Goal: Task Accomplishment & Management: Complete application form

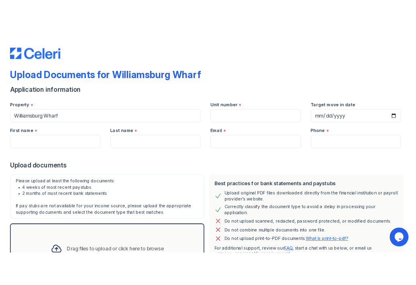
scroll to position [77, 0]
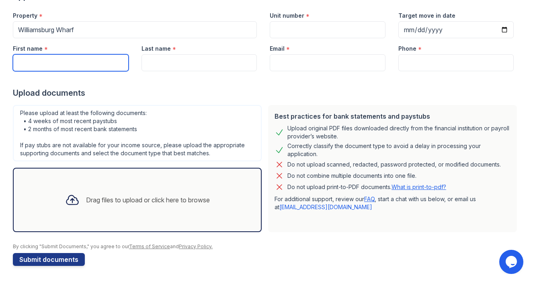
click at [52, 61] on input "First name" at bounding box center [71, 62] width 116 height 17
type input "[PERSON_NAME]"
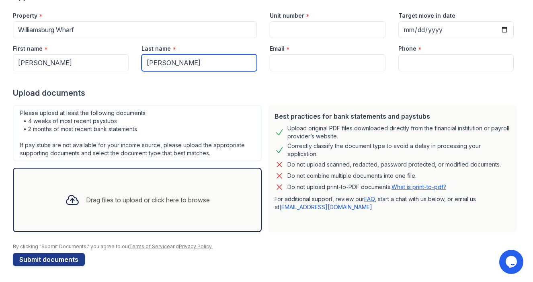
type input "[PERSON_NAME]"
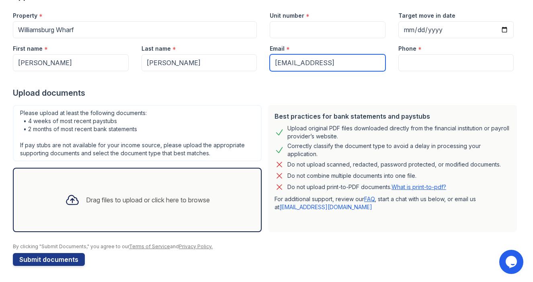
type input "[EMAIL_ADDRESS]"
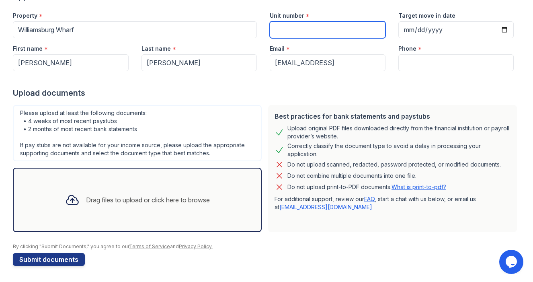
click at [292, 30] on input "Unit number" at bounding box center [328, 29] width 116 height 17
type input "2107"
click at [424, 43] on div "Phone *" at bounding box center [457, 46] width 116 height 16
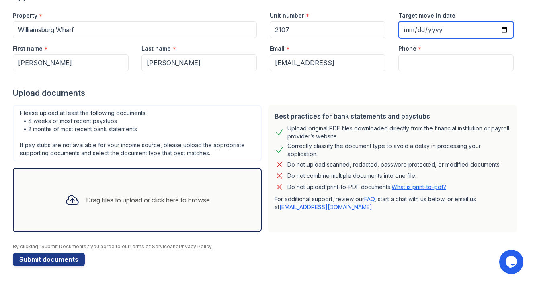
click at [420, 31] on input "Target move in date" at bounding box center [457, 29] width 116 height 17
click at [503, 31] on input "Target move in date" at bounding box center [457, 29] width 116 height 17
type input "[DATE]"
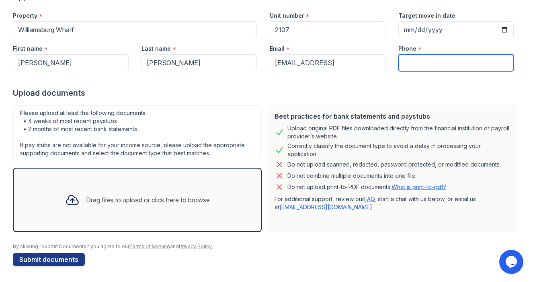
click at [429, 60] on input "Phone" at bounding box center [457, 62] width 116 height 17
type input "8586993878"
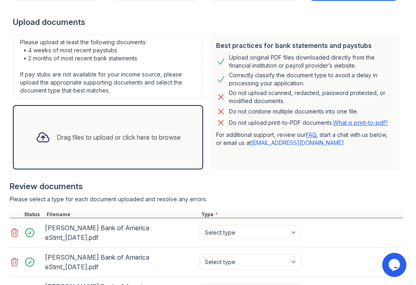
scroll to position [224, 0]
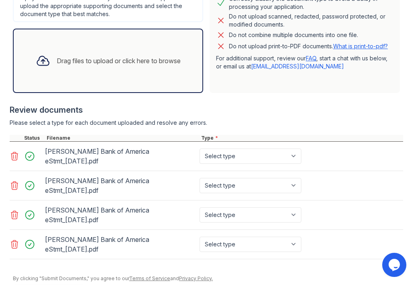
click at [16, 210] on icon at bounding box center [15, 215] width 10 height 10
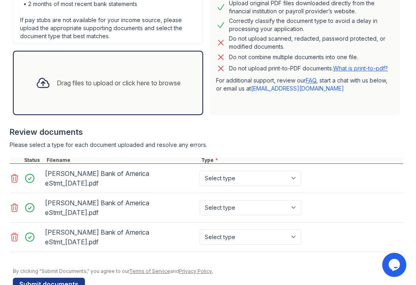
click at [13, 233] on icon at bounding box center [14, 237] width 7 height 8
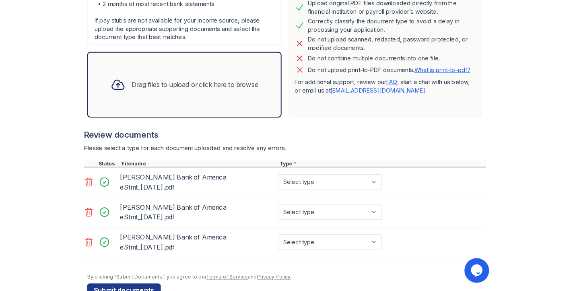
scroll to position [180, 0]
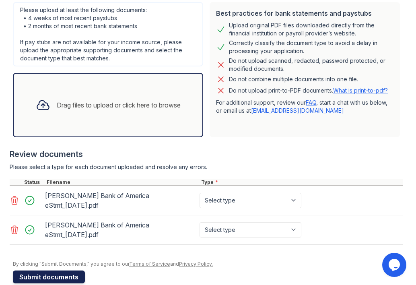
click at [76, 270] on button "Submit documents" at bounding box center [49, 276] width 72 height 13
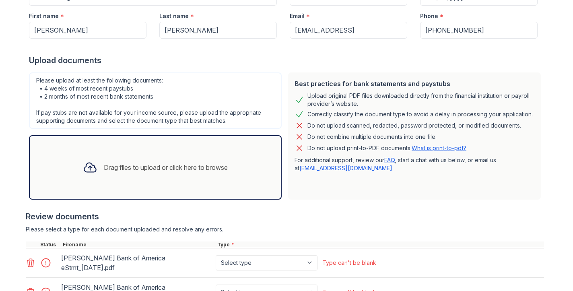
scroll to position [214, 0]
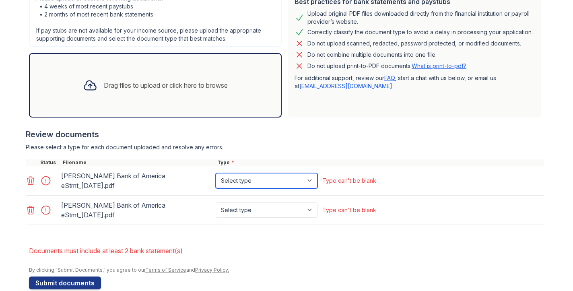
click at [309, 176] on select "Select type Paystub Bank Statement Offer Letter Tax Documents Benefit Award Let…" at bounding box center [267, 180] width 102 height 15
select select "bank_statement"
click at [216, 173] on select "Select type Paystub Bank Statement Offer Letter Tax Documents Benefit Award Let…" at bounding box center [267, 180] width 102 height 15
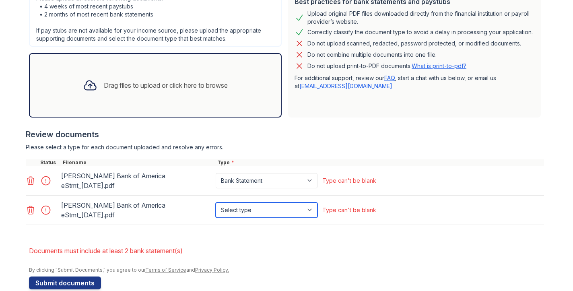
click at [301, 202] on select "Select type Paystub Bank Statement Offer Letter Tax Documents Benefit Award Let…" at bounding box center [267, 209] width 102 height 15
select select "bank_statement"
click at [216, 202] on select "Select type Paystub Bank Statement Offer Letter Tax Documents Benefit Award Let…" at bounding box center [267, 209] width 102 height 15
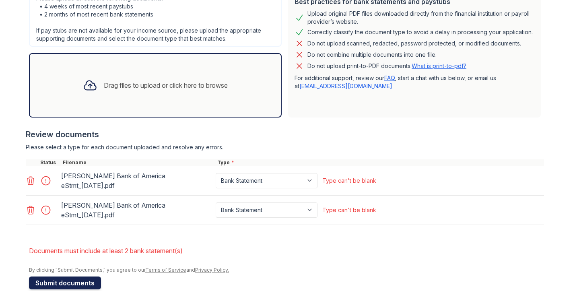
click at [79, 276] on button "Submit documents" at bounding box center [65, 282] width 72 height 13
